Goal: Information Seeking & Learning: Learn about a topic

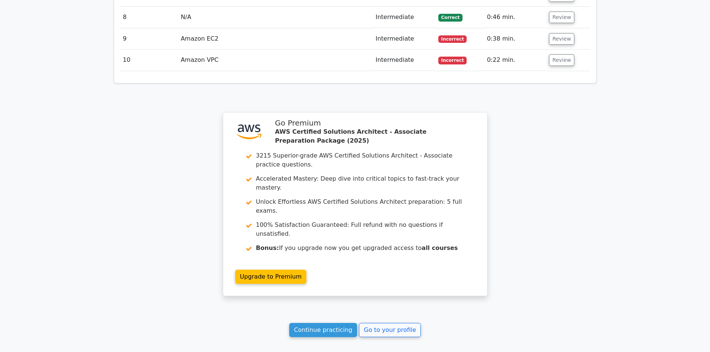
scroll to position [1081, 0]
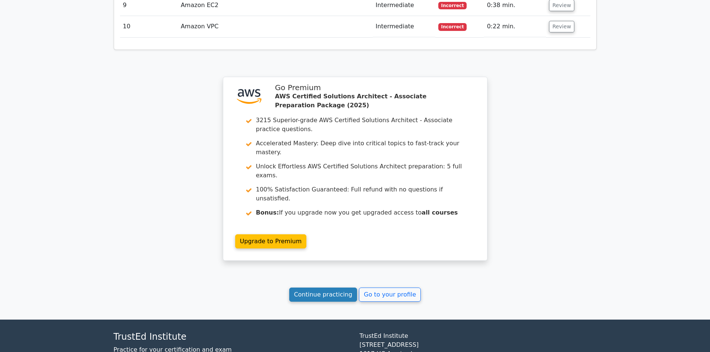
click at [341, 288] on link "Continue practicing" at bounding box center [323, 295] width 68 height 14
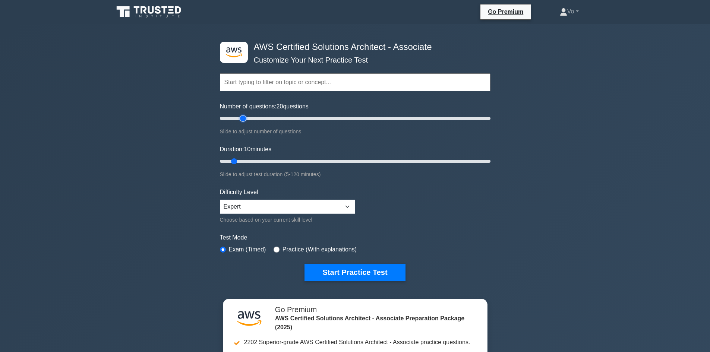
drag, startPoint x: 230, startPoint y: 117, endPoint x: 245, endPoint y: 123, distance: 15.5
type input "20"
click at [245, 123] on input "Number of questions: 20 questions" at bounding box center [355, 118] width 271 height 9
drag, startPoint x: 231, startPoint y: 161, endPoint x: 258, endPoint y: 159, distance: 27.6
type input "20"
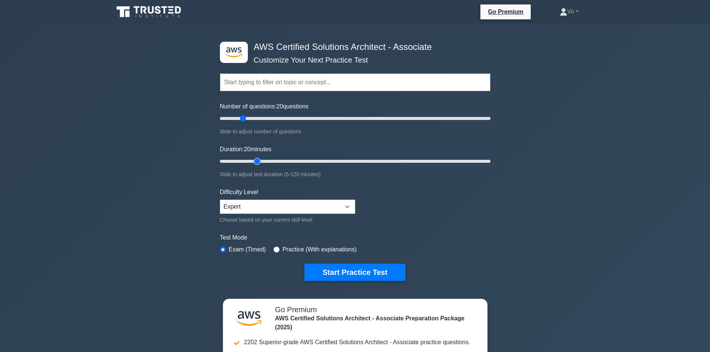
click at [258, 159] on input "Duration: 20 minutes" at bounding box center [355, 161] width 271 height 9
click at [270, 205] on select "Beginner Intermediate Expert" at bounding box center [287, 207] width 135 height 14
select select "beginner"
click at [220, 200] on select "Beginner Intermediate Expert" at bounding box center [287, 207] width 135 height 14
click at [323, 272] on button "Start Practice Test" at bounding box center [355, 272] width 101 height 17
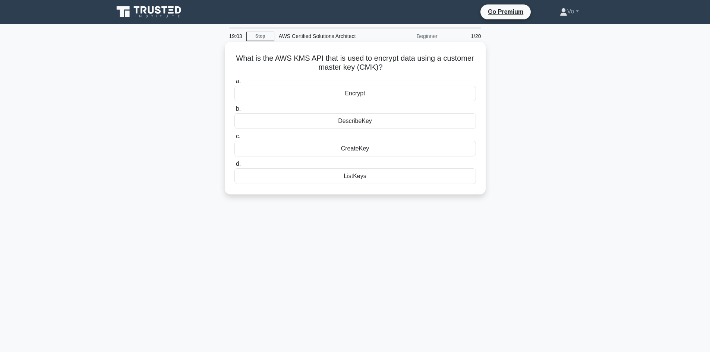
click at [362, 96] on div "Encrypt" at bounding box center [355, 94] width 242 height 16
click at [234, 84] on input "a. Encrypt" at bounding box center [234, 81] width 0 height 5
